Goal: Task Accomplishment & Management: Use online tool/utility

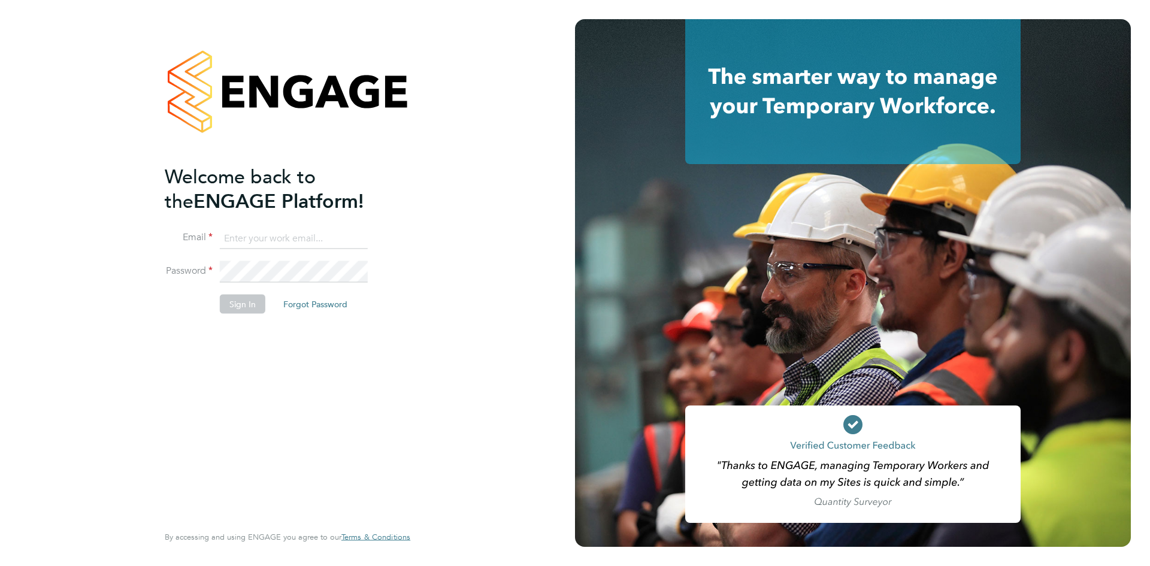
type input "louise.walsh@tfrecruitment.co.uk"
click at [250, 305] on button "Sign In" at bounding box center [243, 304] width 46 height 19
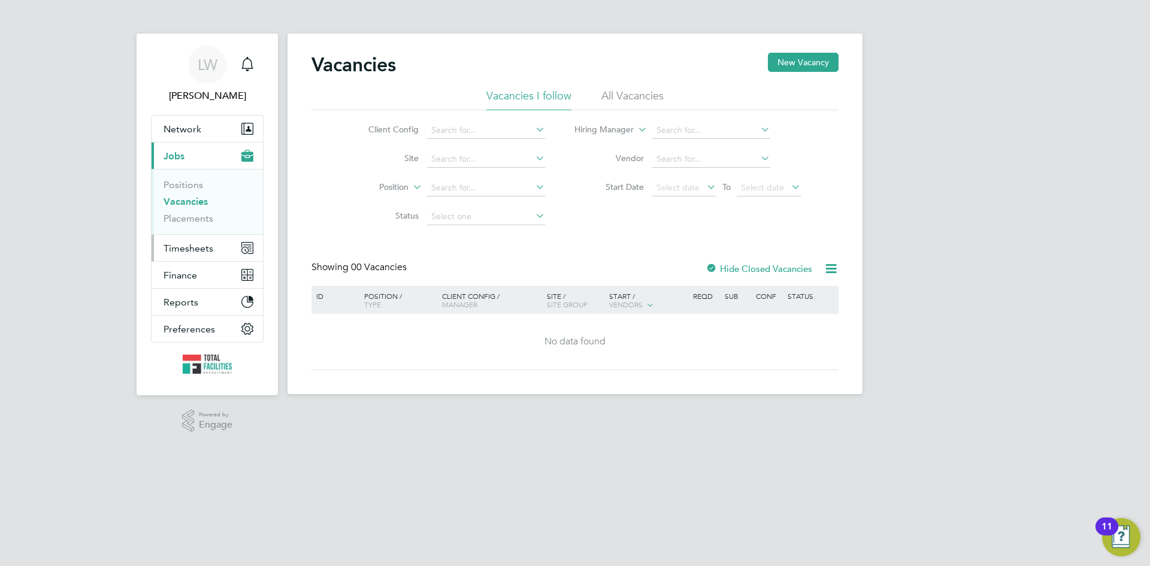
click at [175, 250] on span "Timesheets" at bounding box center [188, 248] width 50 height 11
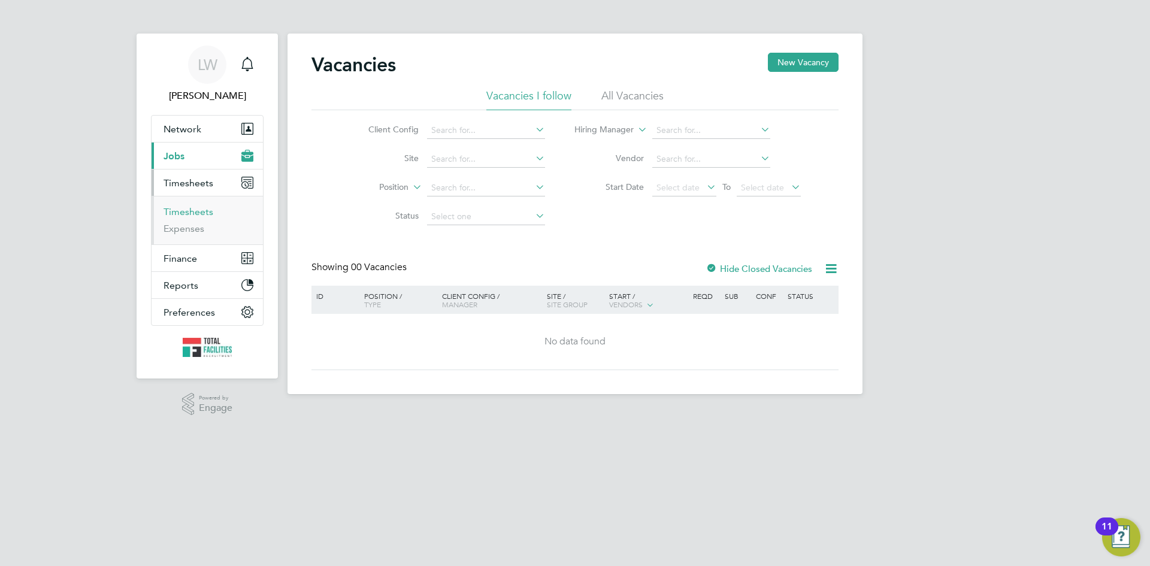
click at [196, 207] on link "Timesheets" at bounding box center [188, 211] width 50 height 11
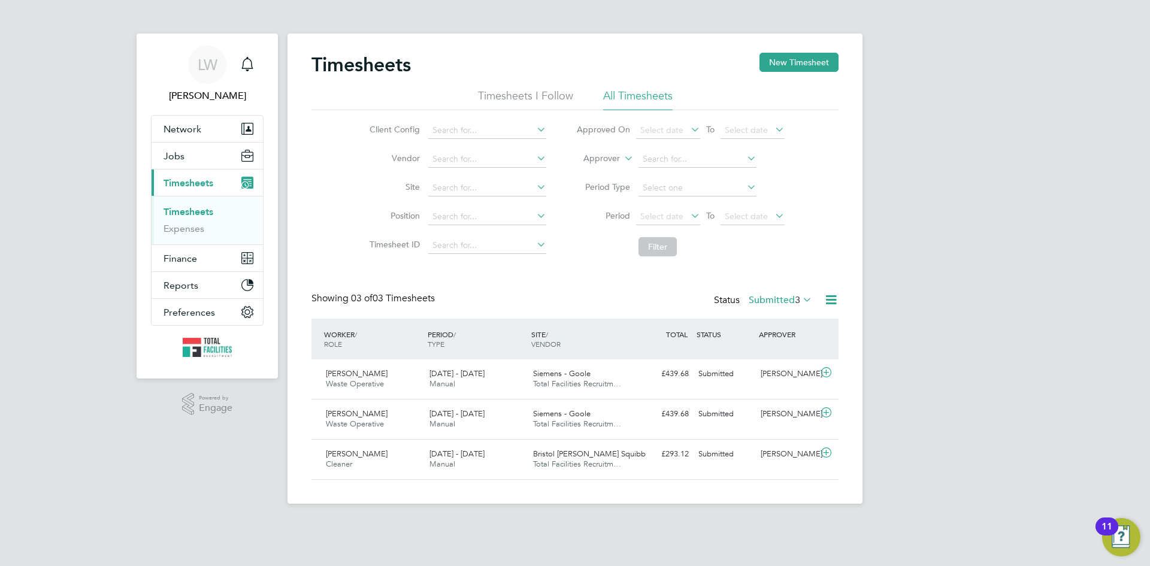
click at [829, 301] on icon at bounding box center [830, 299] width 15 height 15
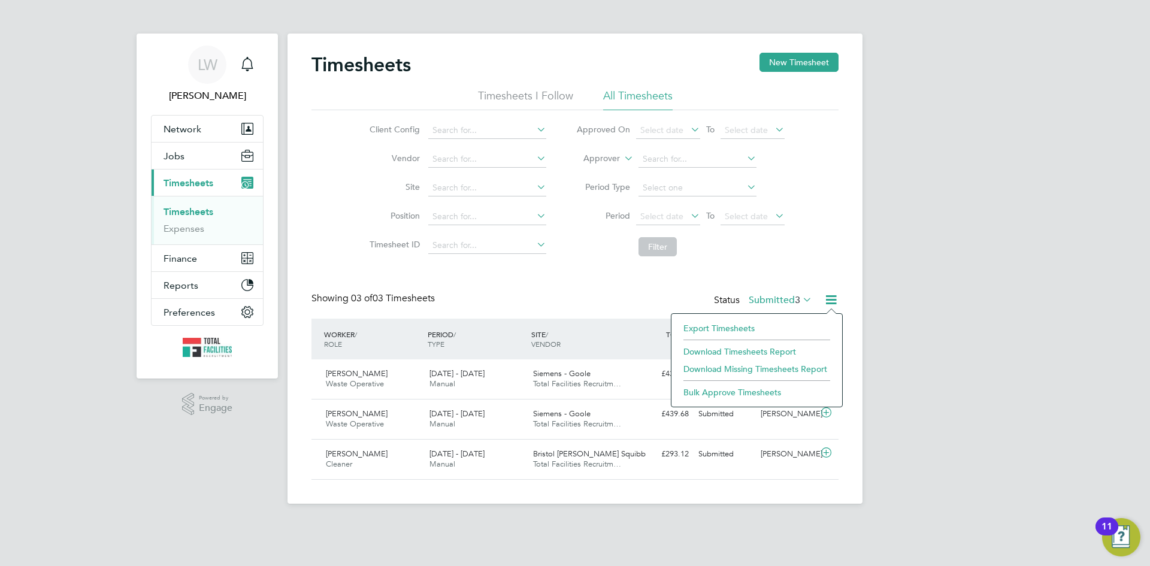
click at [711, 327] on li "Export Timesheets" at bounding box center [756, 328] width 159 height 17
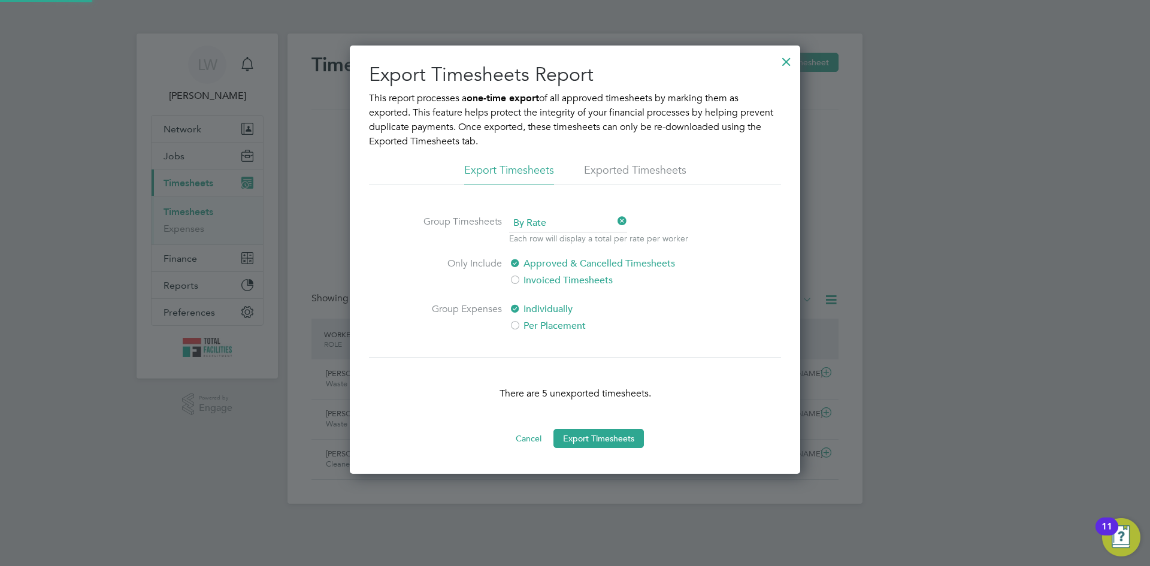
scroll to position [6, 6]
click at [610, 437] on button "Export Timesheets" at bounding box center [598, 438] width 90 height 19
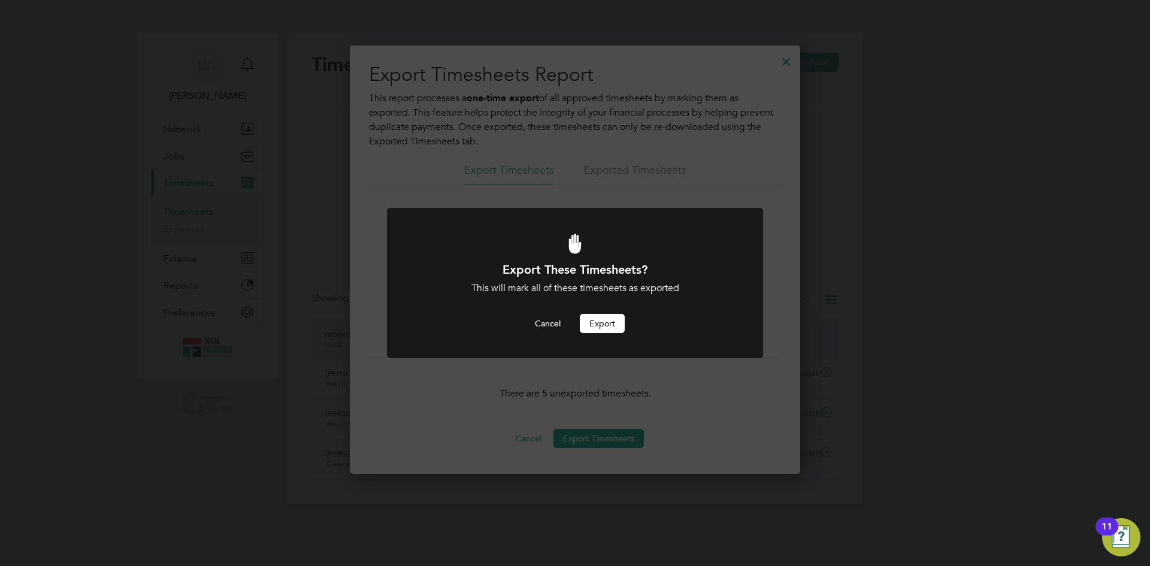
click at [607, 317] on button "Export" at bounding box center [602, 323] width 45 height 19
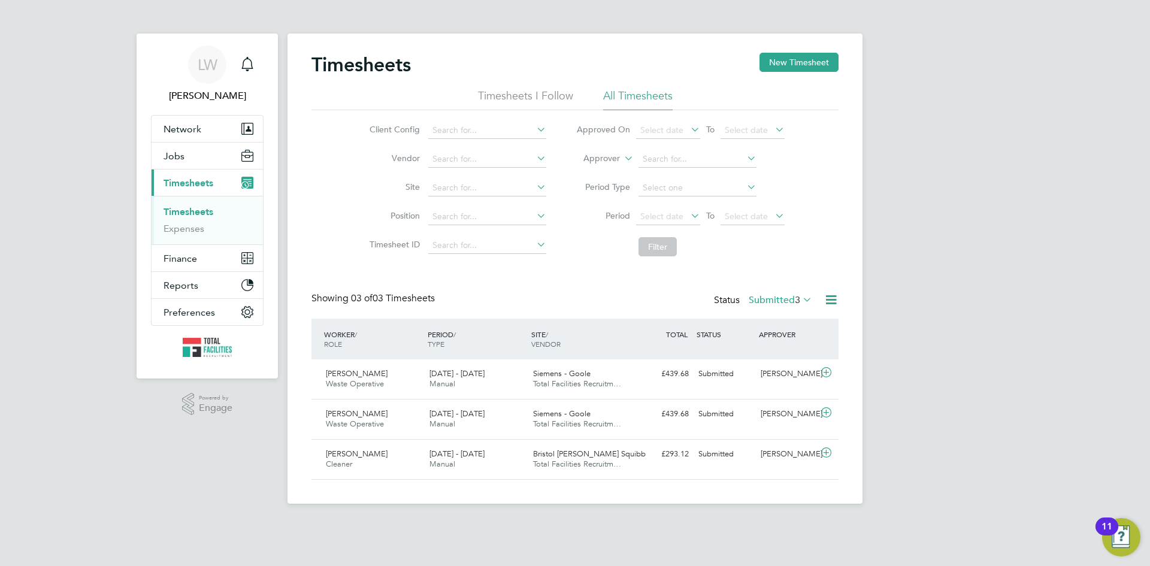
scroll to position [31, 104]
click at [800, 302] on icon at bounding box center [800, 299] width 0 height 17
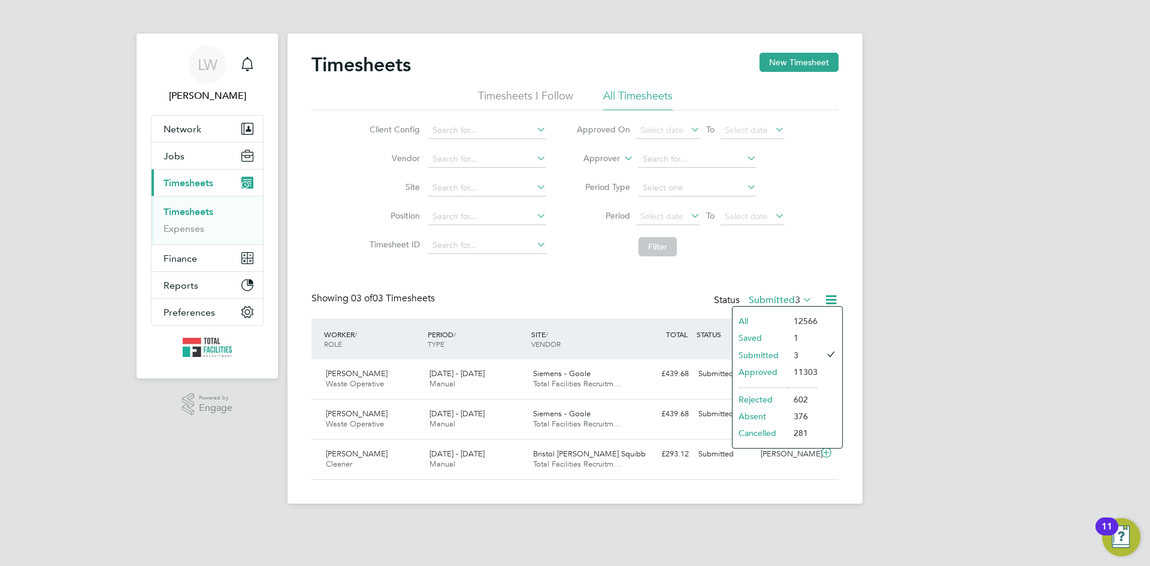
click at [753, 372] on li "Approved" at bounding box center [759, 371] width 55 height 17
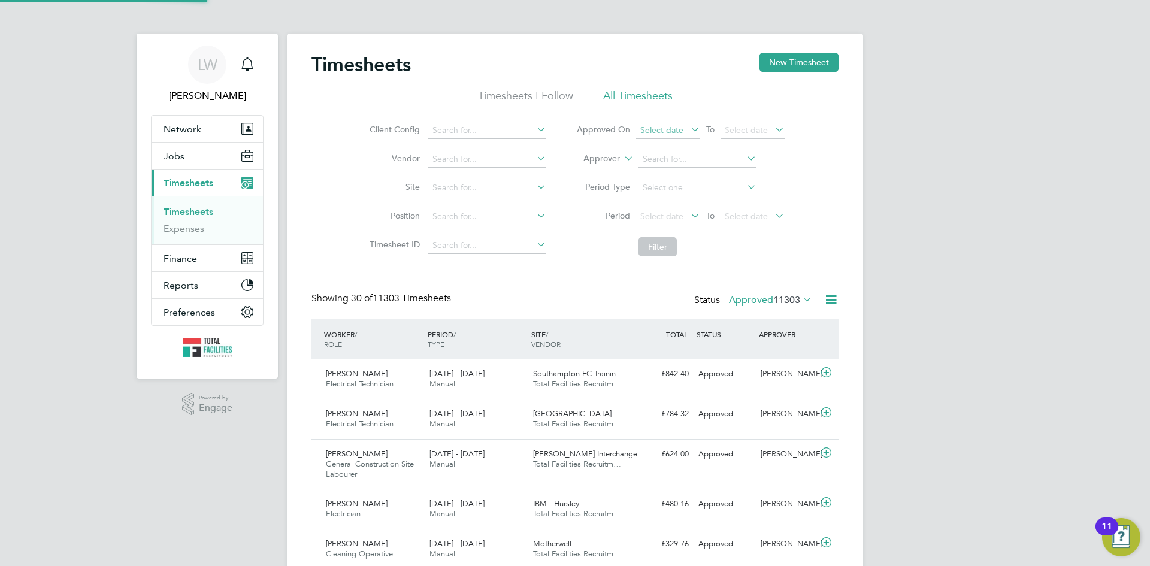
scroll to position [40, 104]
click at [647, 129] on span "Select date" at bounding box center [661, 130] width 43 height 11
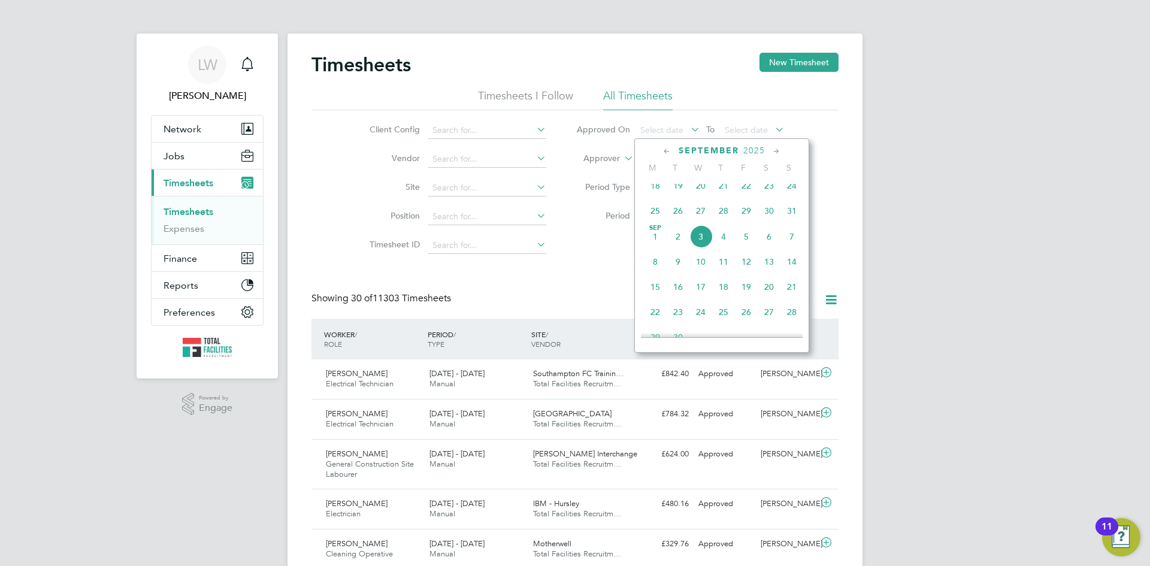
click at [700, 243] on span "3" at bounding box center [700, 236] width 23 height 23
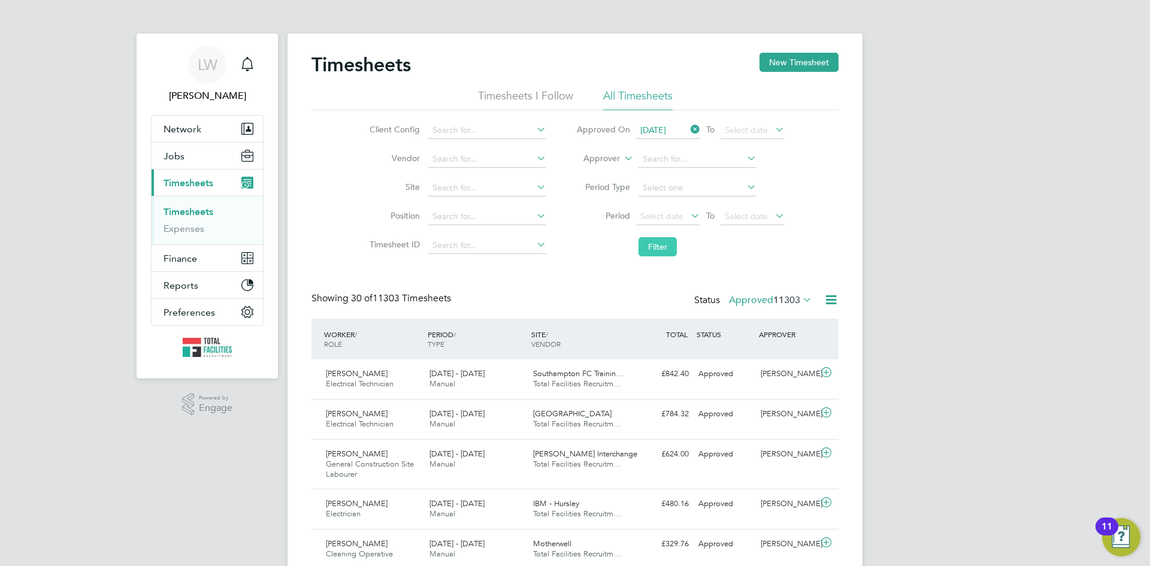
click at [648, 247] on button "Filter" at bounding box center [657, 246] width 38 height 19
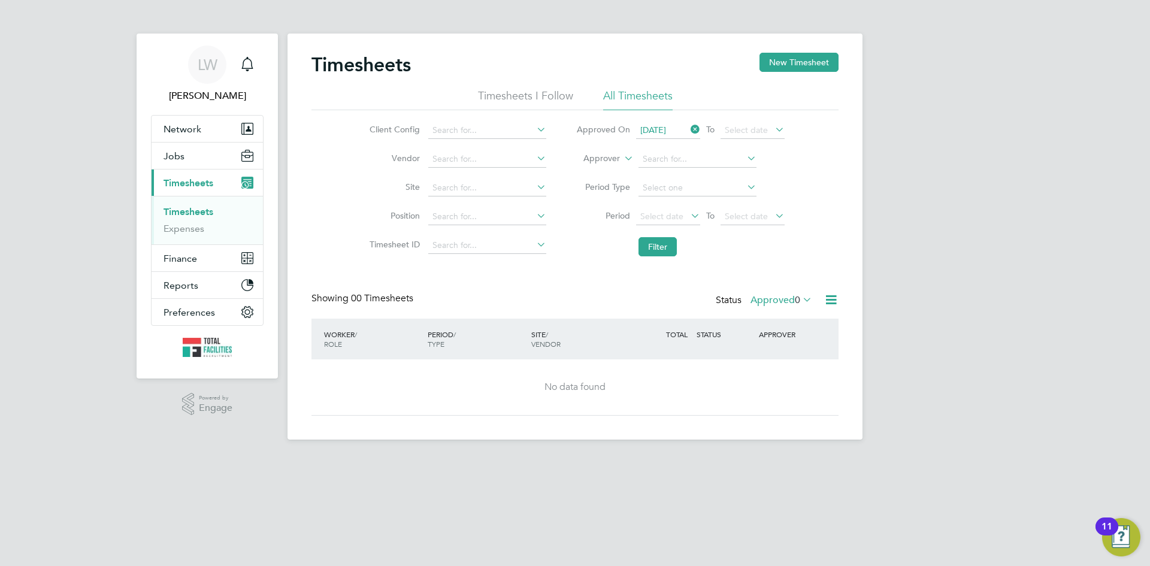
click at [666, 131] on span "[DATE]" at bounding box center [653, 130] width 26 height 11
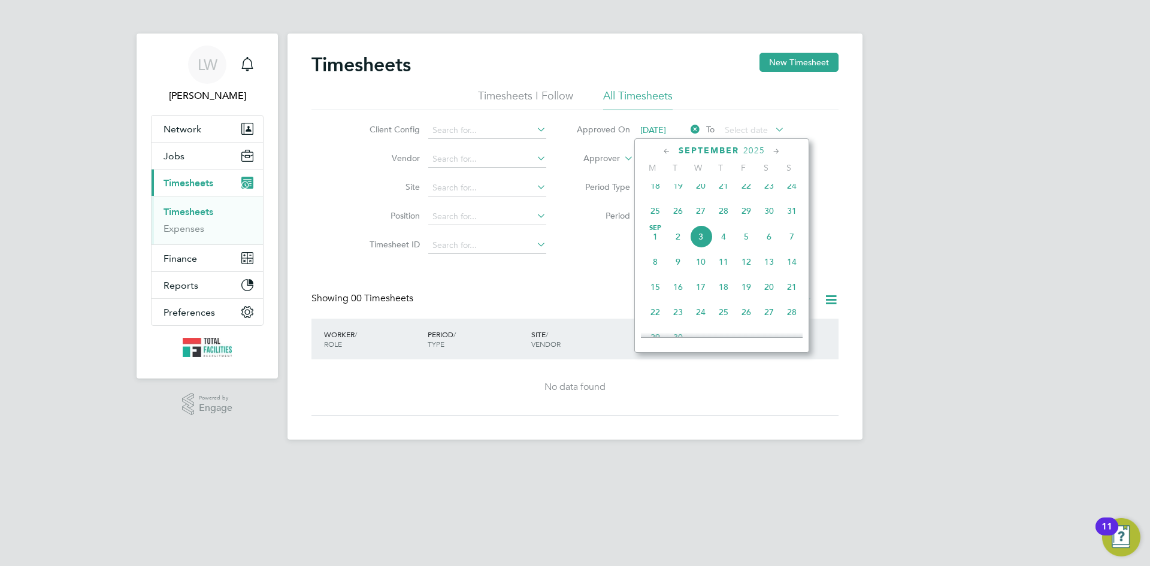
click at [680, 245] on span "2" at bounding box center [677, 236] width 23 height 23
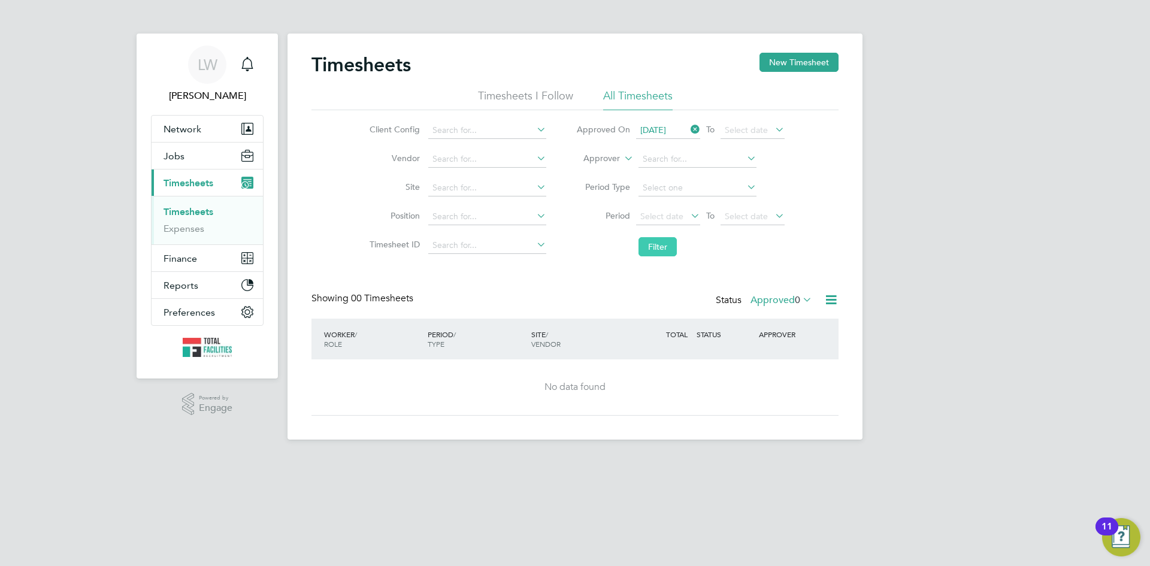
click at [660, 251] on button "Filter" at bounding box center [657, 246] width 38 height 19
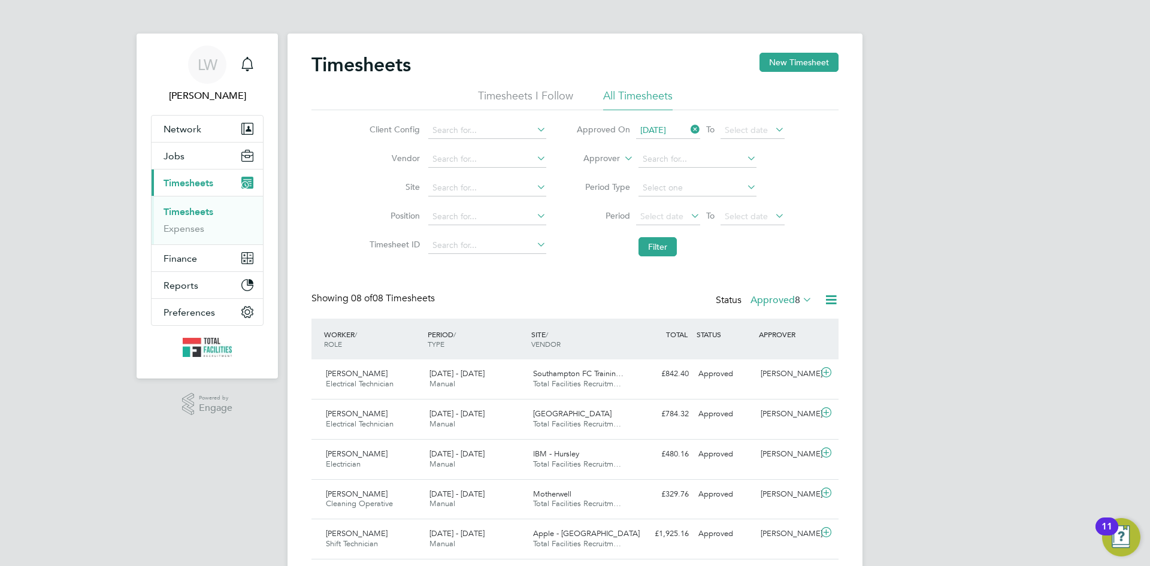
click at [832, 299] on icon at bounding box center [830, 299] width 15 height 15
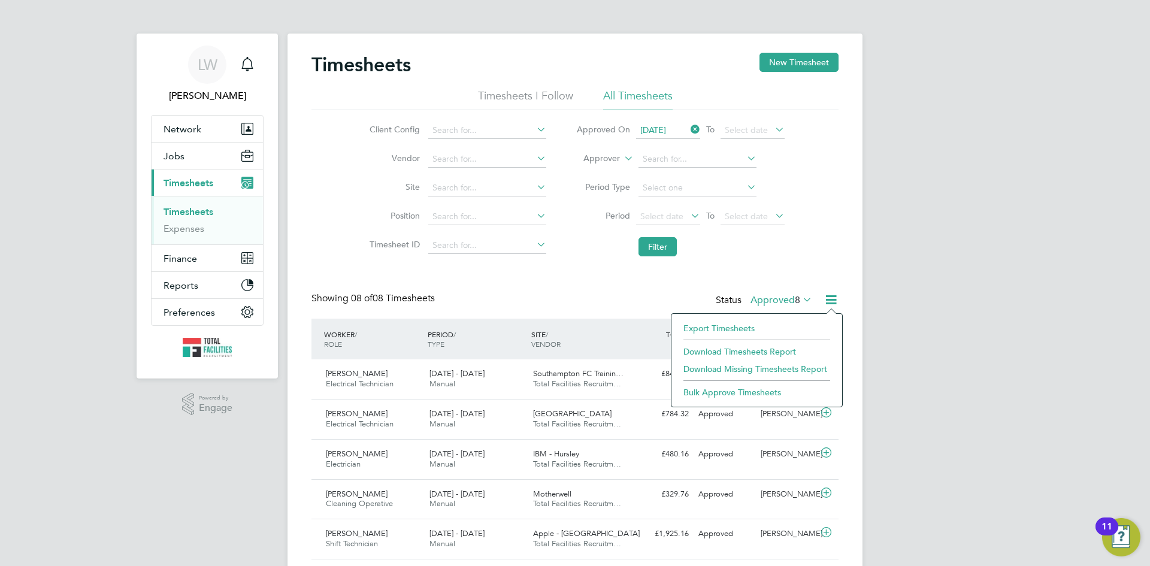
click at [736, 350] on li "Download Timesheets Report" at bounding box center [756, 351] width 159 height 17
